Goal: Entertainment & Leisure: Consume media (video, audio)

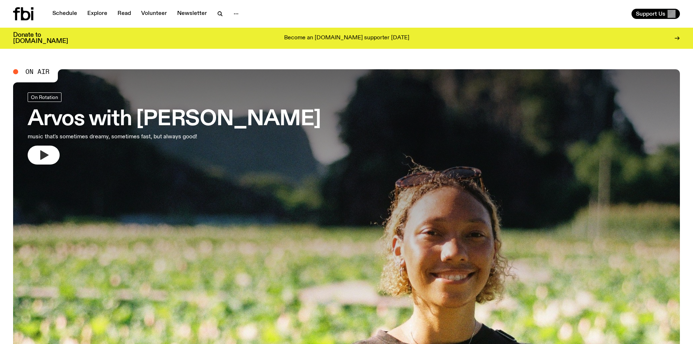
click at [47, 155] on icon "button" at bounding box center [44, 154] width 8 height 9
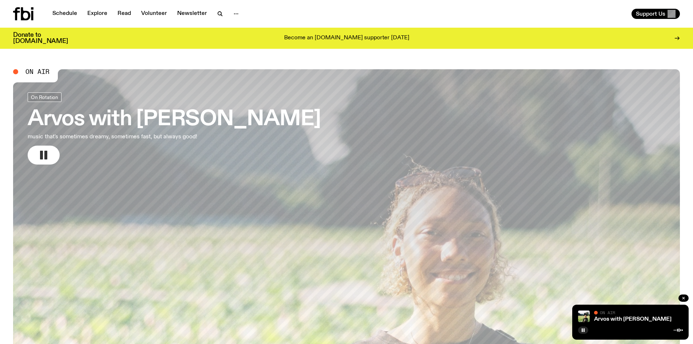
click at [628, 323] on div "Arvos with Bri Kennedy On Air On Air" at bounding box center [630, 321] width 116 height 35
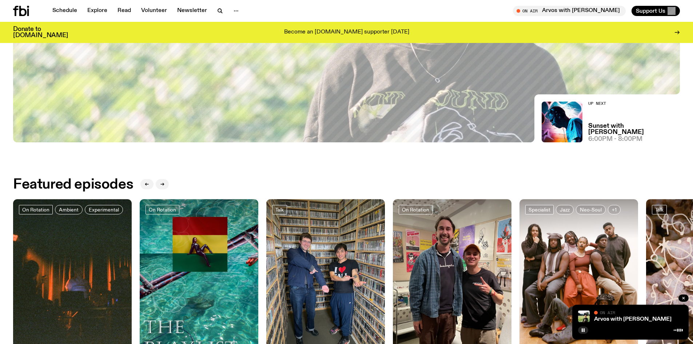
scroll to position [214, 0]
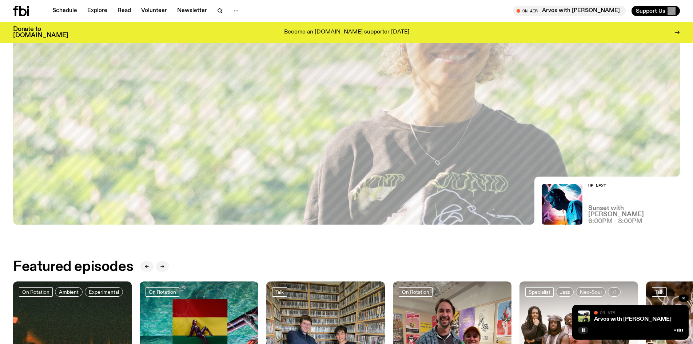
click at [621, 214] on h3 "Sunset with [PERSON_NAME]" at bounding box center [634, 211] width 92 height 12
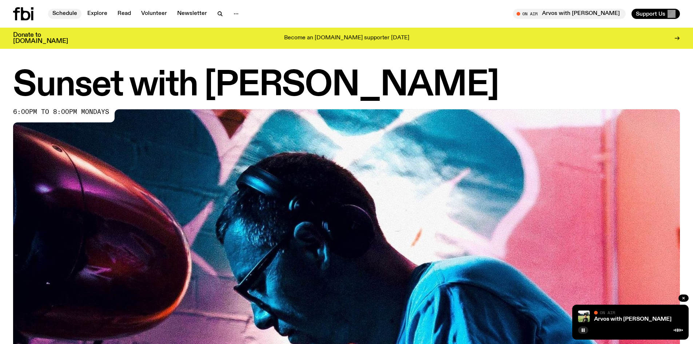
click at [69, 13] on link "Schedule" at bounding box center [64, 14] width 33 height 10
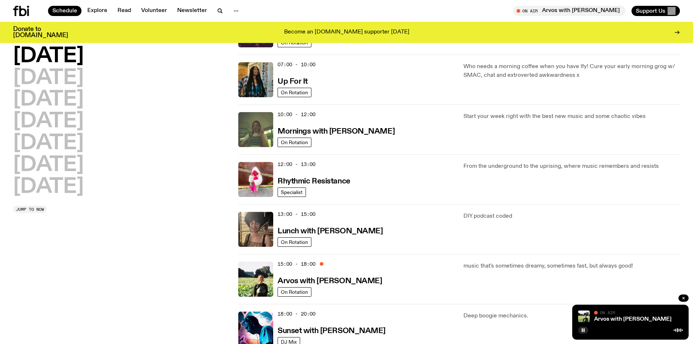
scroll to position [71, 0]
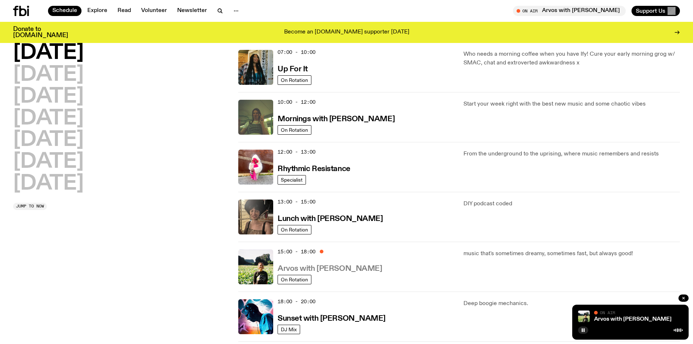
click at [340, 271] on h3 "Arvos with [PERSON_NAME]" at bounding box center [329, 269] width 104 height 8
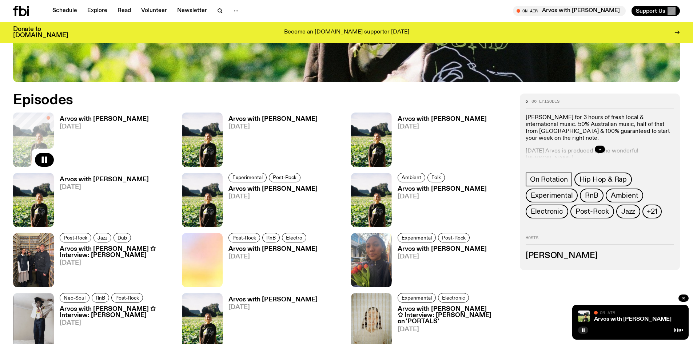
scroll to position [433, 0]
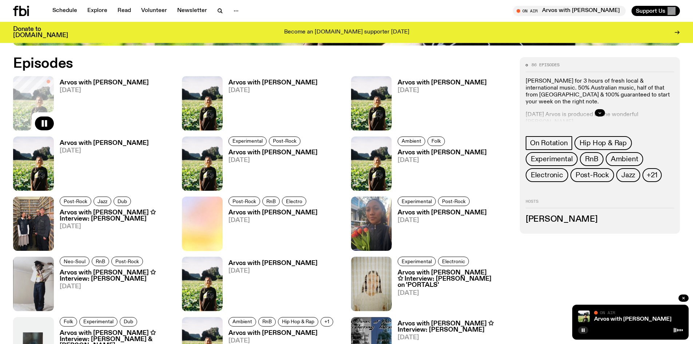
click at [107, 83] on h3 "Arvos with [PERSON_NAME]" at bounding box center [104, 83] width 89 height 6
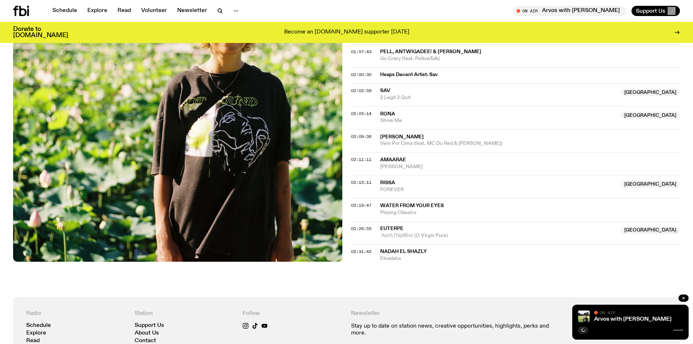
scroll to position [868, 0]
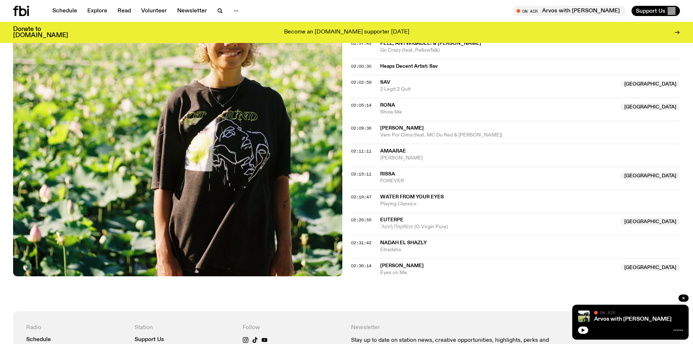
scroll to position [868, 0]
click at [585, 331] on icon "button" at bounding box center [583, 330] width 4 height 4
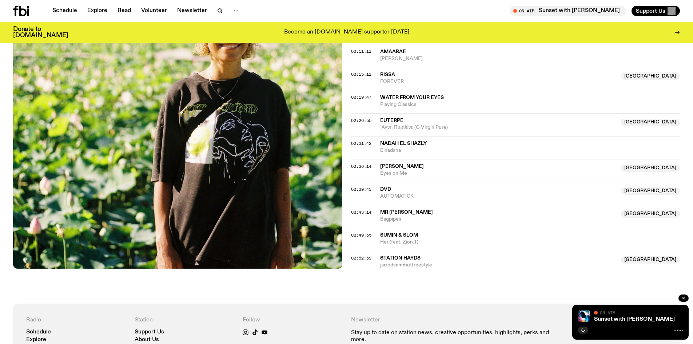
scroll to position [1124, 0]
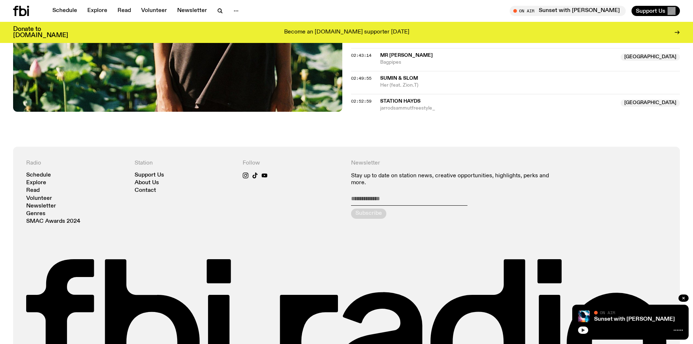
click at [583, 331] on icon "button" at bounding box center [583, 330] width 4 height 4
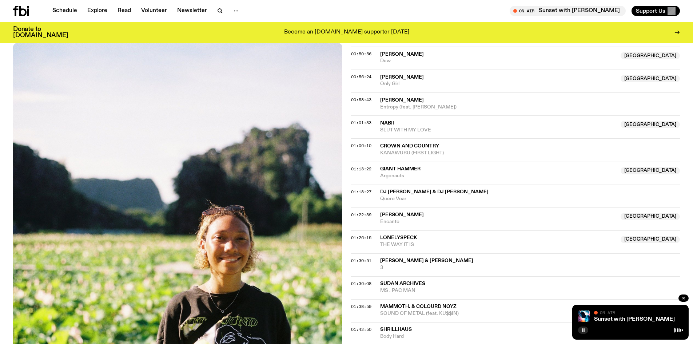
scroll to position [615, 0]
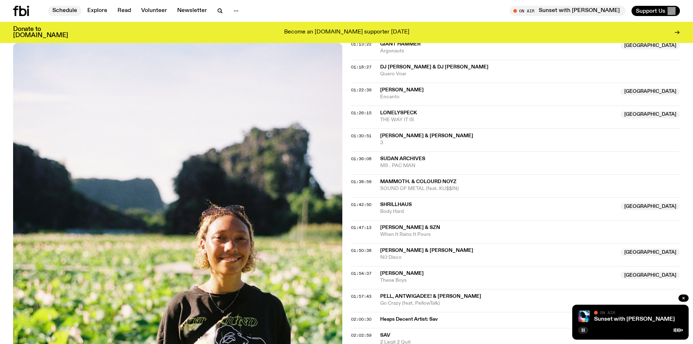
click at [75, 11] on link "Schedule" at bounding box center [64, 11] width 33 height 10
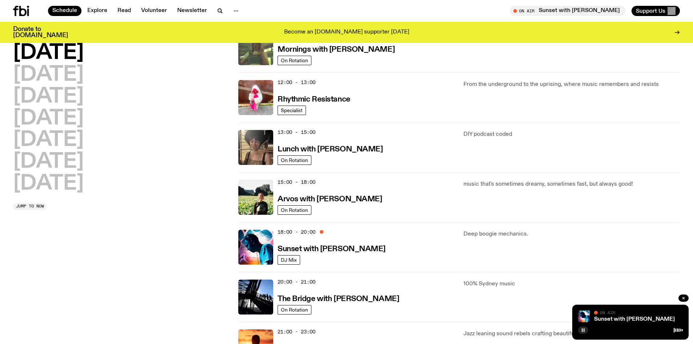
scroll to position [143, 0]
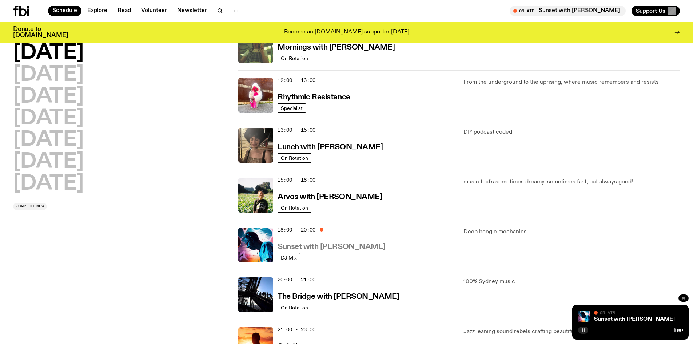
click at [352, 246] on h3 "Sunset with [PERSON_NAME]" at bounding box center [331, 247] width 108 height 8
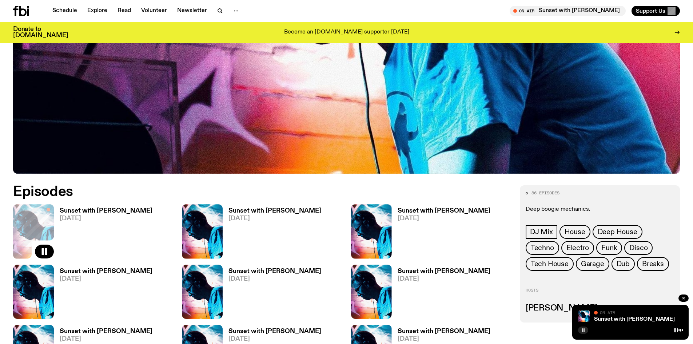
scroll to position [288, 0]
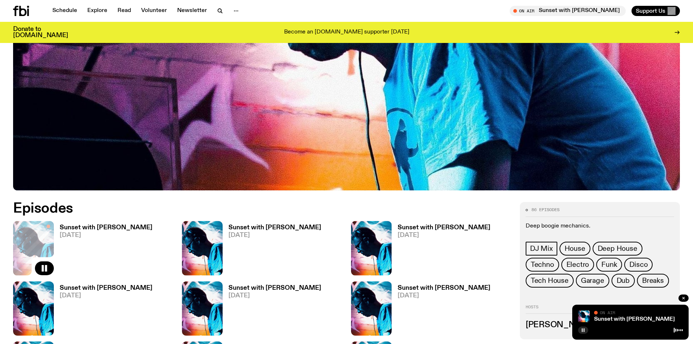
click at [134, 232] on span "[DATE]" at bounding box center [106, 235] width 93 height 6
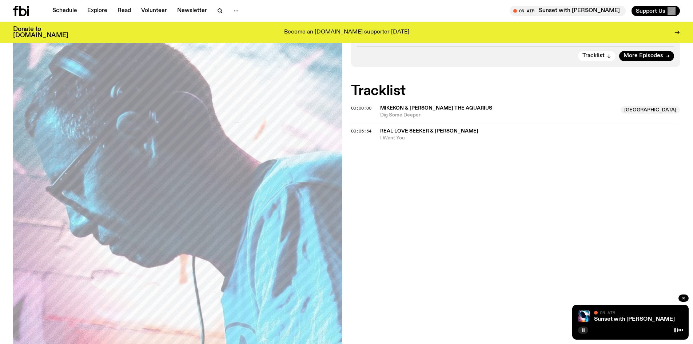
scroll to position [178, 0]
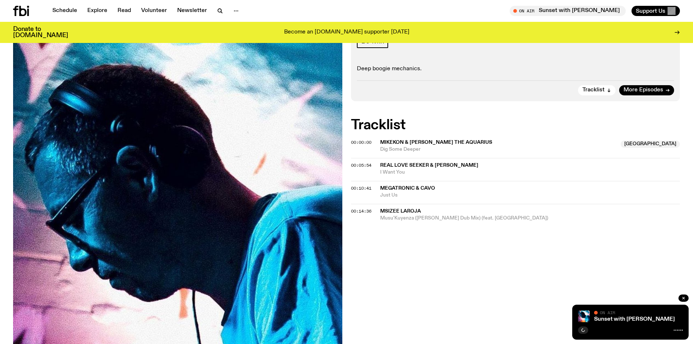
scroll to position [143, 0]
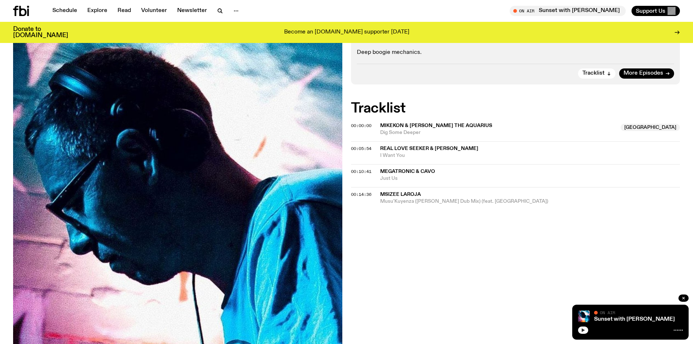
click at [583, 329] on icon "button" at bounding box center [582, 330] width 3 height 4
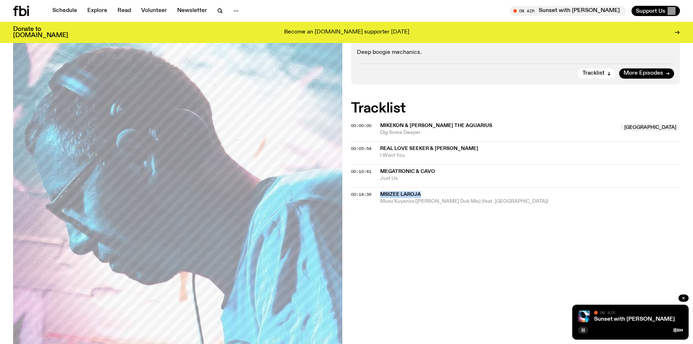
drag, startPoint x: 426, startPoint y: 195, endPoint x: 371, endPoint y: 193, distance: 55.6
click at [371, 193] on div "00:14:36 Msizee Laroja Musu'Kuyenza (Laroye Melo Dub Mix) (feat. Biikie)" at bounding box center [515, 196] width 329 height 18
copy div "Msizee Laroja"
drag, startPoint x: 488, startPoint y: 199, endPoint x: 379, endPoint y: 206, distance: 108.9
click at [379, 206] on div "On Air Now DJ Mix Deep boogie mechanics. Tracklist More Episodes Tracklist 00:0…" at bounding box center [346, 233] width 693 height 473
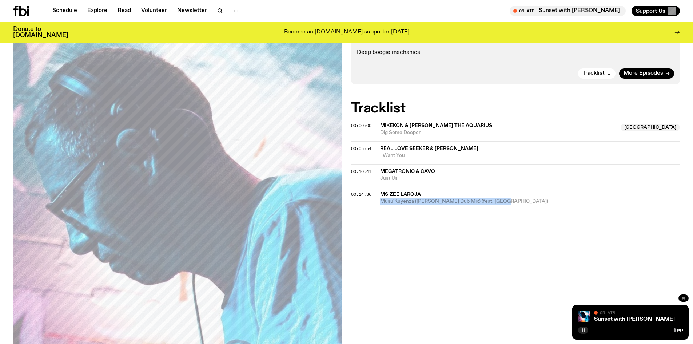
copy span "Musu'Kuyenza (Laroye Melo Dub Mix) (feat. Biikie)"
click at [583, 328] on icon "button" at bounding box center [583, 330] width 4 height 4
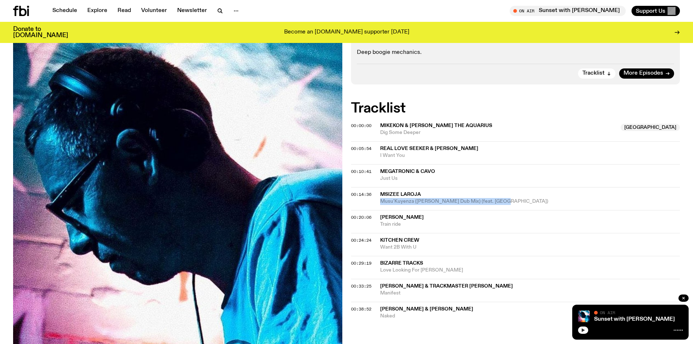
click at [578, 329] on button "button" at bounding box center [583, 329] width 10 height 7
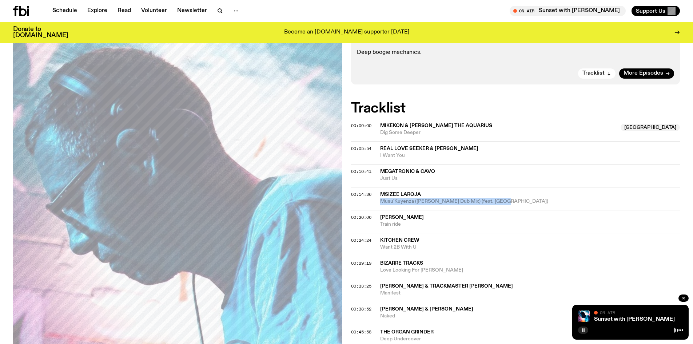
click at [580, 332] on button "button" at bounding box center [583, 329] width 10 height 7
